Goal: Book appointment/travel/reservation

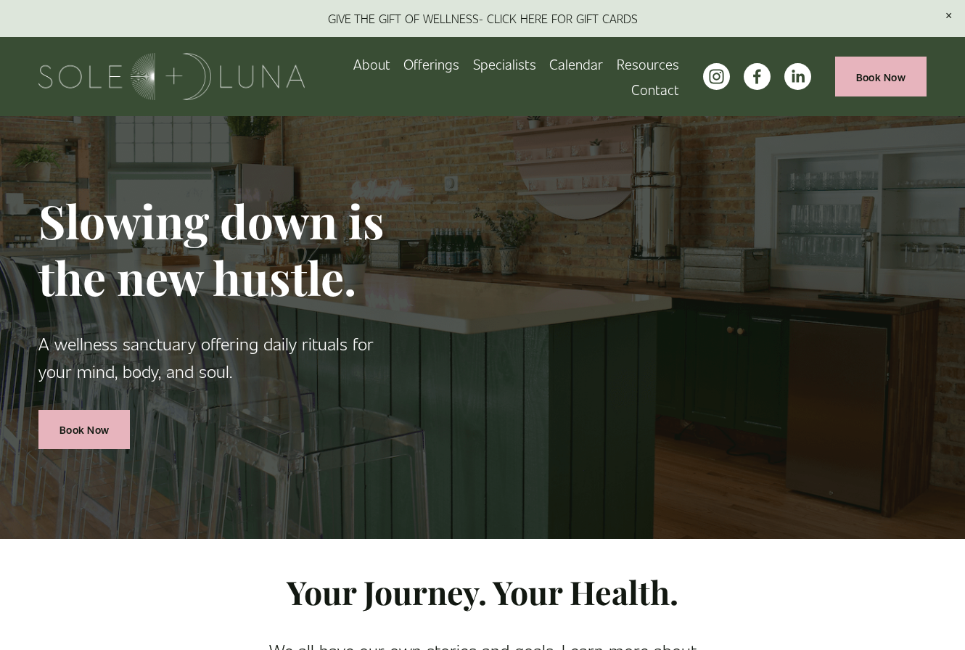
click at [582, 65] on link "Calendar" at bounding box center [576, 63] width 54 height 25
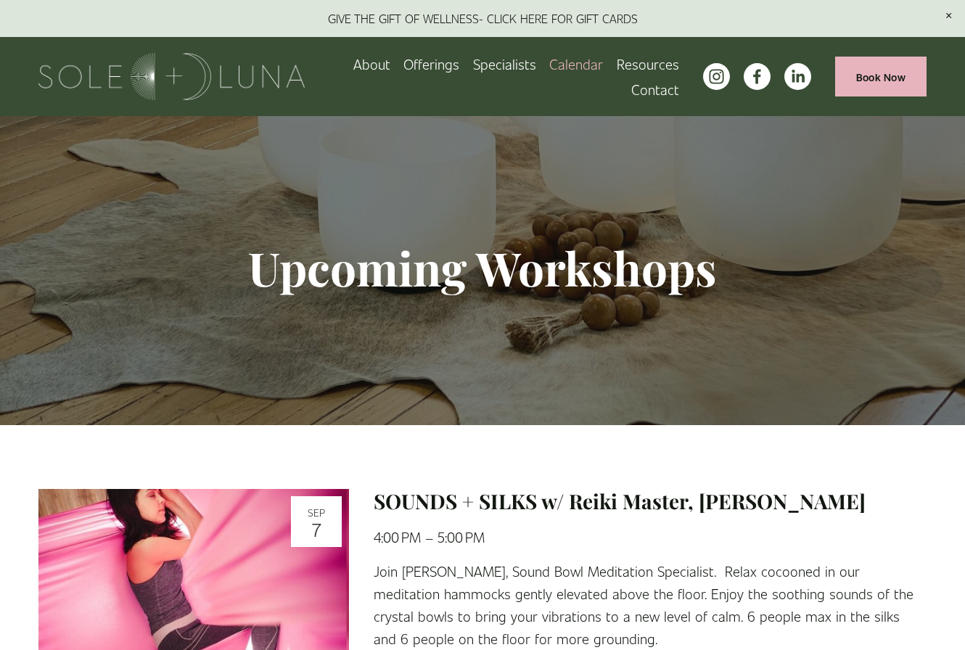
scroll to position [4, 0]
click at [0, 0] on span "Wellness Experiences" at bounding box center [0, 0] width 0 height 0
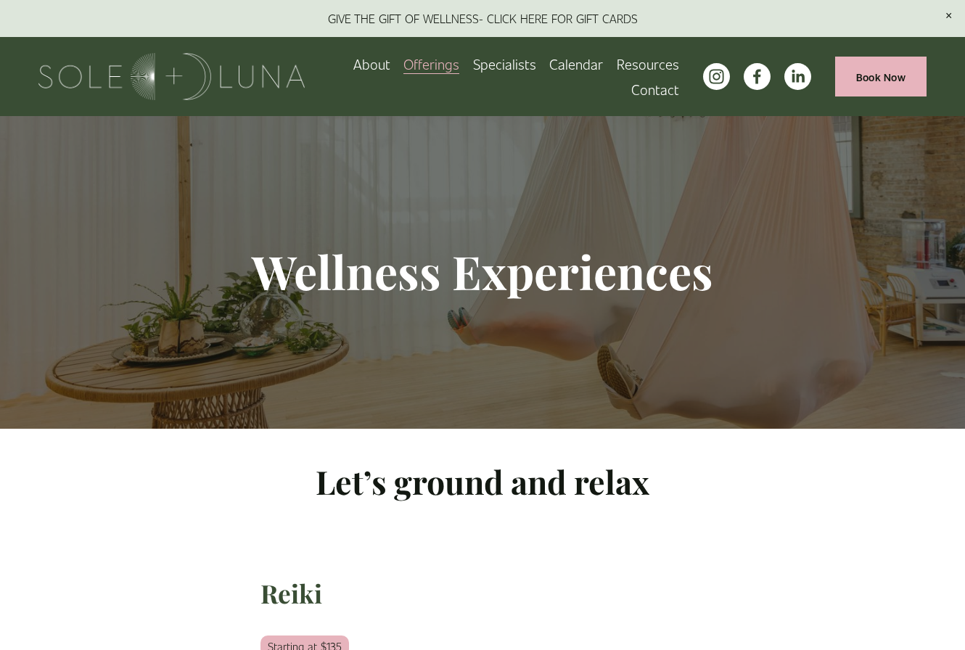
click at [883, 74] on link "Book Now" at bounding box center [880, 77] width 91 height 40
